Goal: Task Accomplishment & Management: Manage account settings

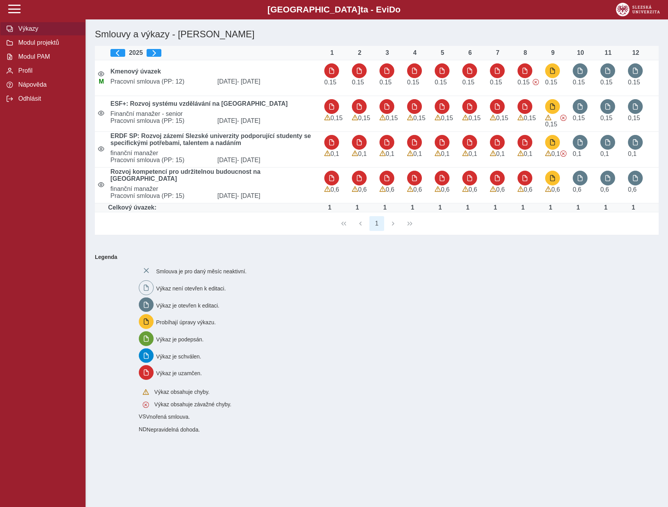
click at [25, 29] on span "Výkazy" at bounding box center [47, 28] width 63 height 7
click at [27, 58] on span "Modul PAM" at bounding box center [47, 56] width 63 height 7
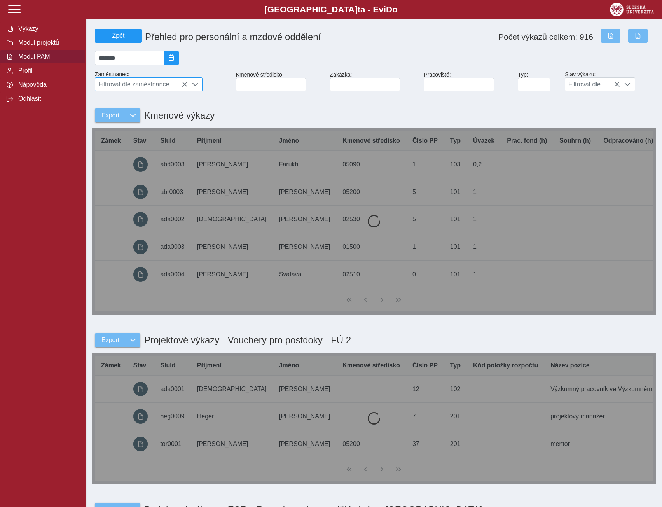
click at [159, 85] on span "Filtrovat dle zaměstnance" at bounding box center [141, 84] width 93 height 13
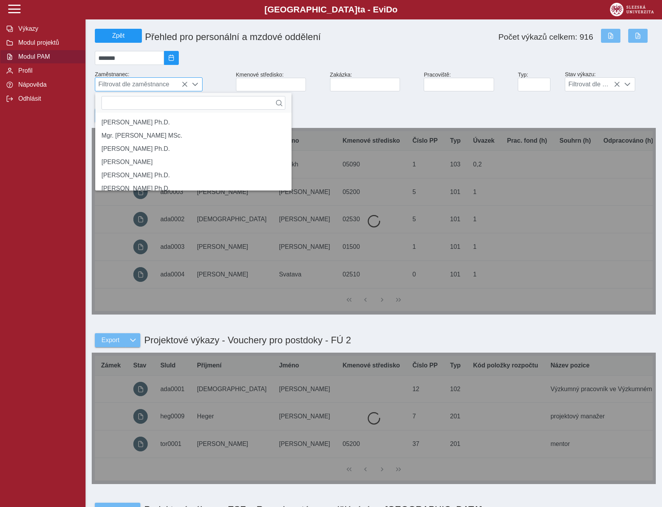
scroll to position [5, 35]
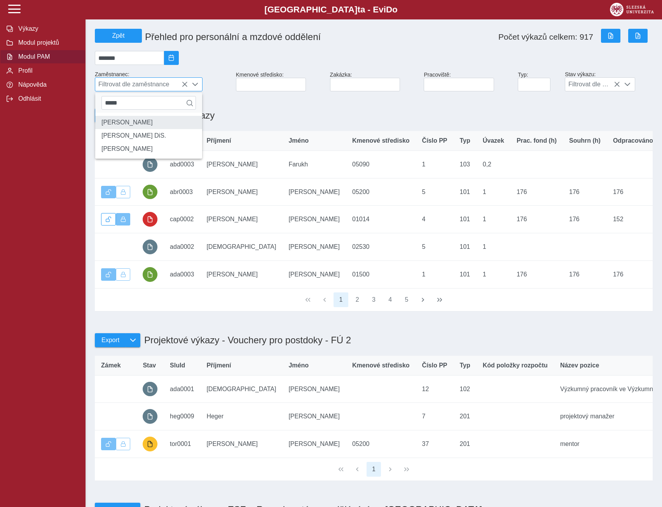
type input "*****"
click at [122, 129] on li "[PERSON_NAME]" at bounding box center [148, 122] width 107 height 13
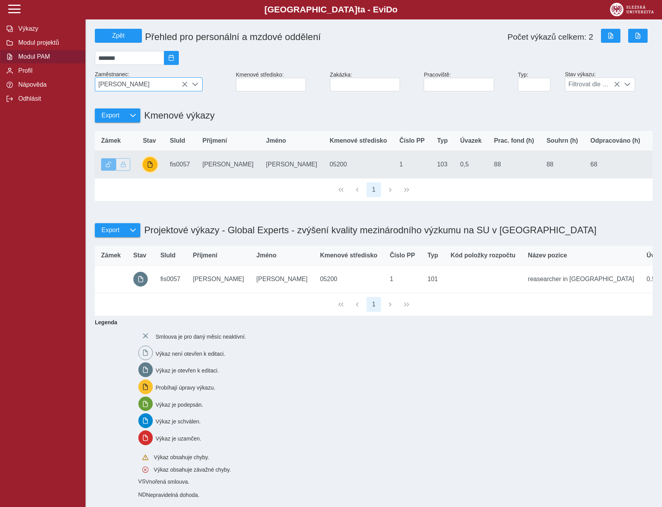
click at [152, 168] on span "button" at bounding box center [150, 164] width 6 height 6
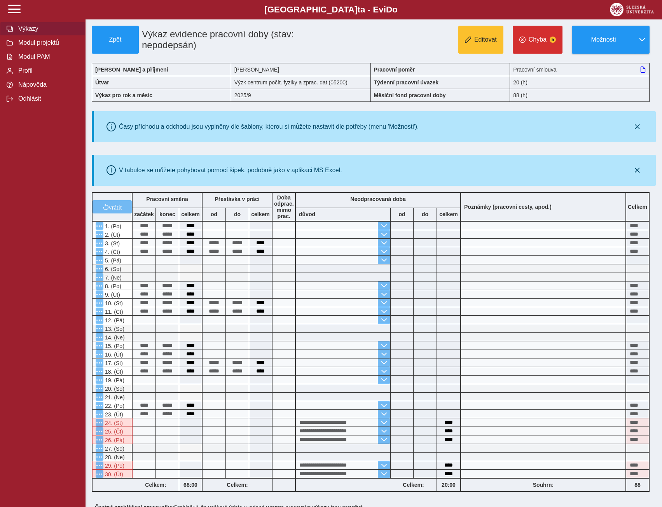
click at [22, 28] on span "Výkazy" at bounding box center [47, 28] width 63 height 7
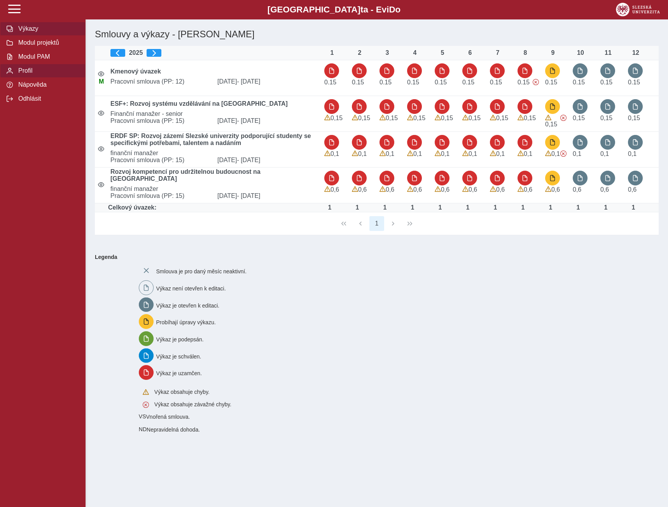
click at [24, 73] on span "Profil" at bounding box center [47, 70] width 63 height 7
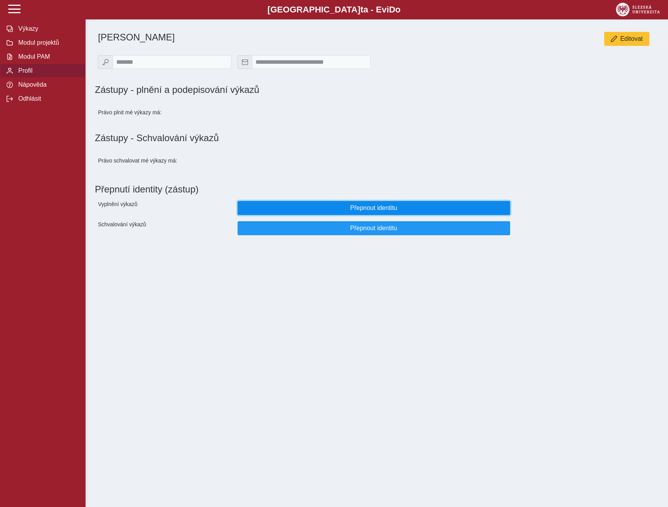
click at [357, 211] on span "Přepnout identitu" at bounding box center [373, 207] width 259 height 7
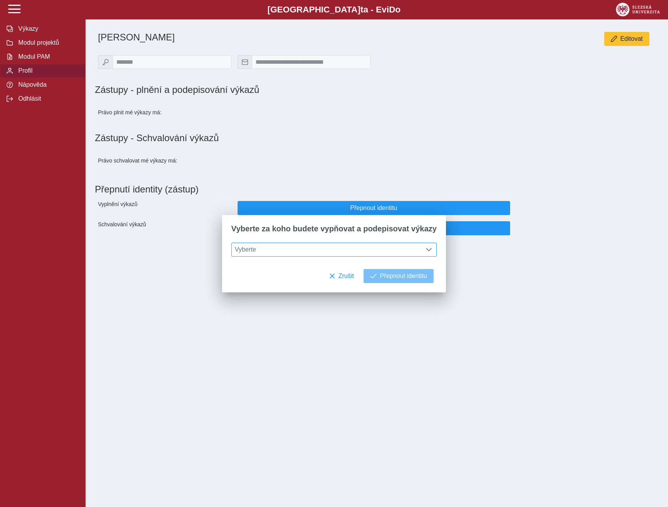
click at [426, 249] on span at bounding box center [429, 249] width 6 height 6
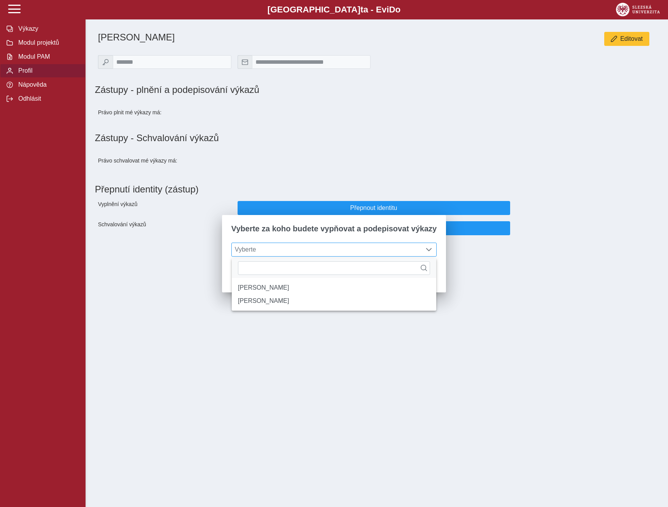
scroll to position [5, 35]
click at [246, 290] on li "[PERSON_NAME]" at bounding box center [334, 287] width 204 height 13
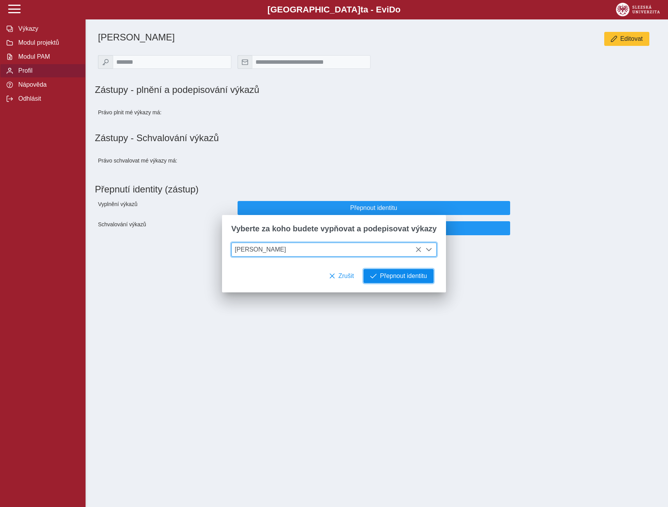
click at [389, 279] on span "Přepnout identitu" at bounding box center [403, 276] width 47 height 7
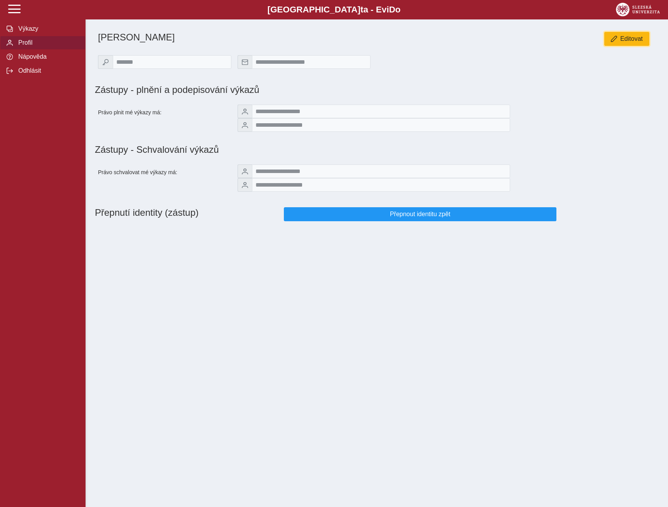
click at [636, 38] on span "Editovat" at bounding box center [631, 38] width 23 height 7
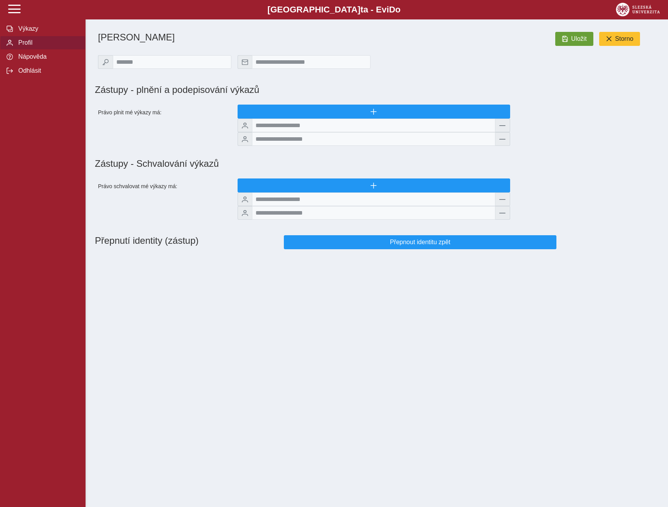
click at [248, 343] on div "**********" at bounding box center [334, 253] width 668 height 507
click at [23, 29] on span "Výkazy" at bounding box center [47, 28] width 63 height 7
